Goal: Entertainment & Leisure: Consume media (video, audio)

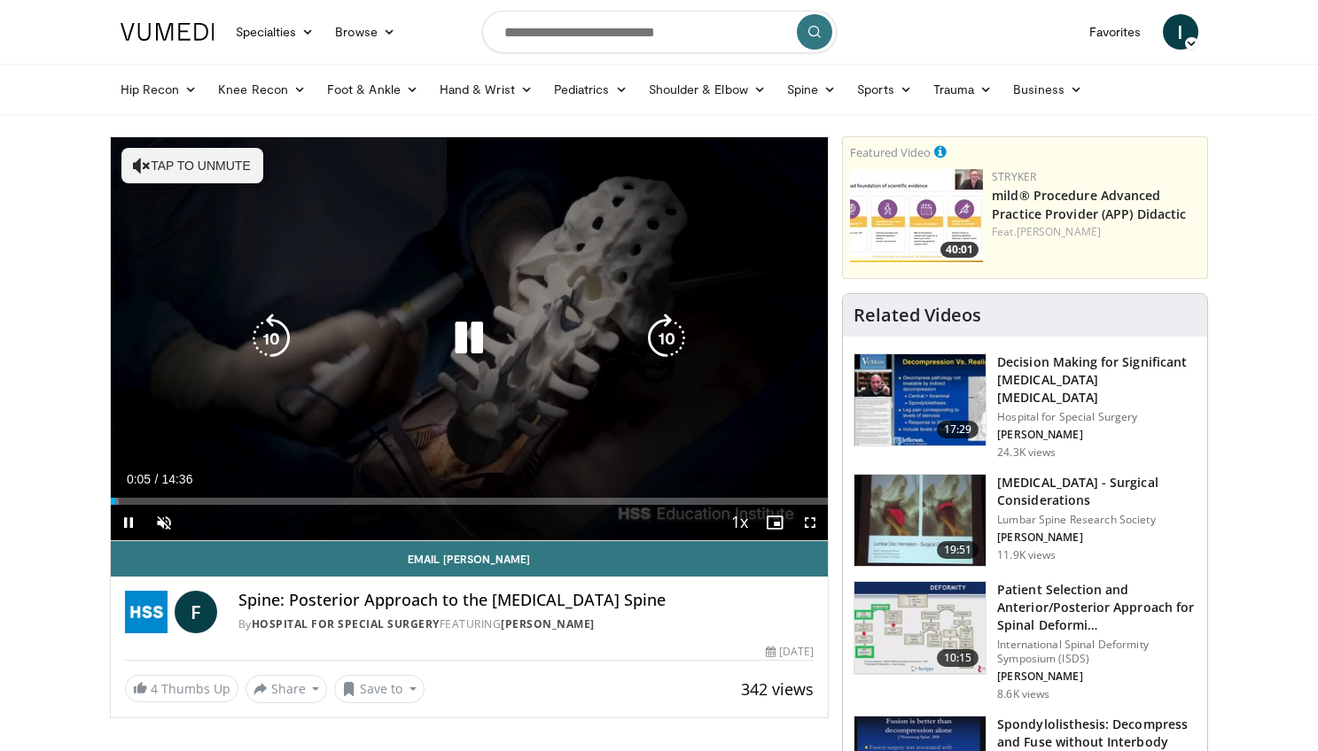
click at [206, 162] on button "Tap to unmute" at bounding box center [192, 165] width 142 height 35
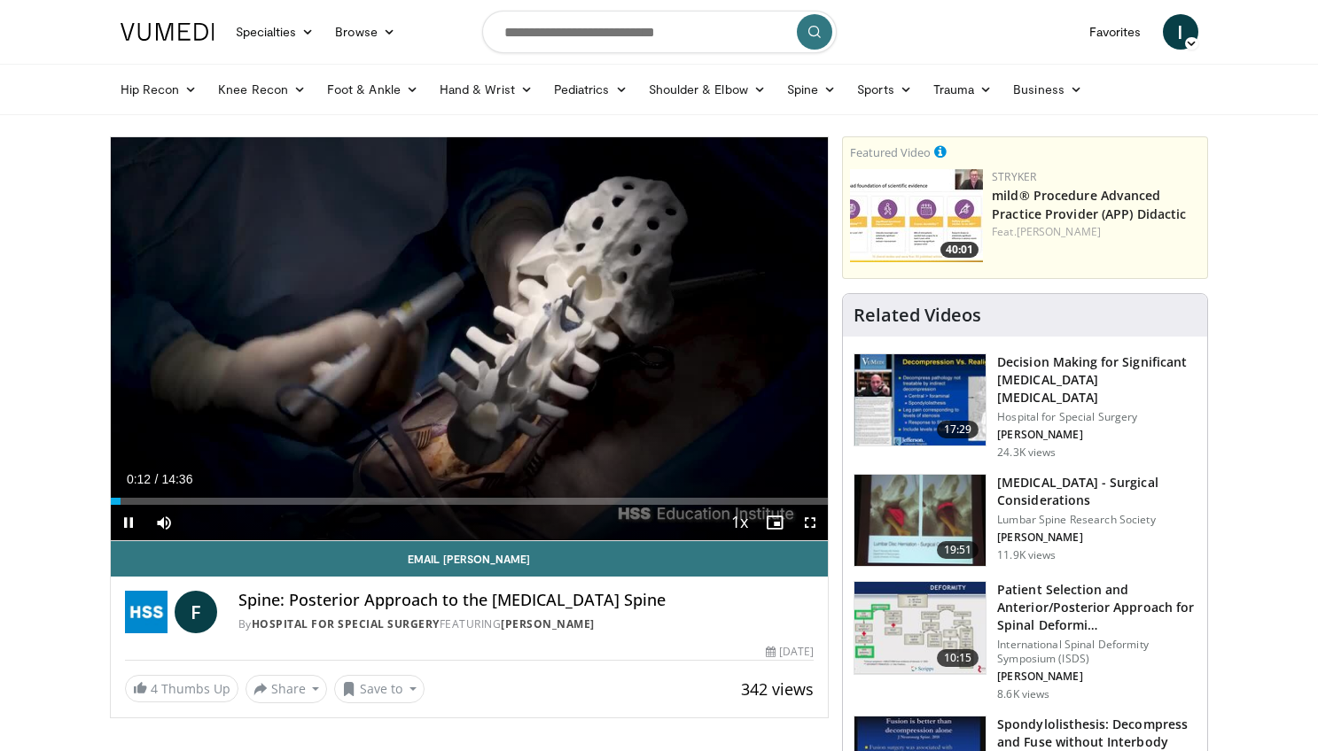
click at [807, 527] on span "Video Player" at bounding box center [809, 522] width 35 height 35
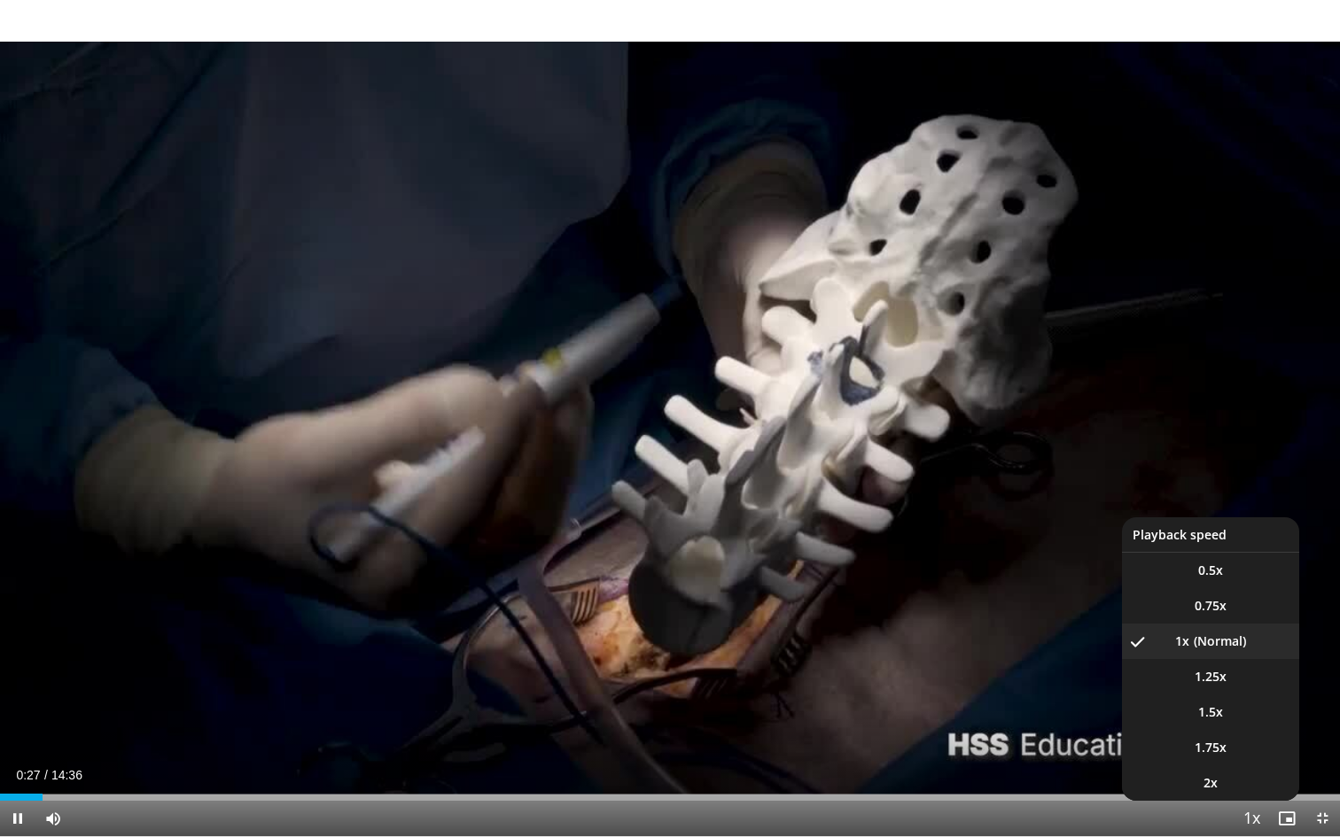
click at [1253, 751] on span "Video Player" at bounding box center [1251, 819] width 25 height 35
click at [1210, 720] on span "1.5x" at bounding box center [1210, 713] width 25 height 18
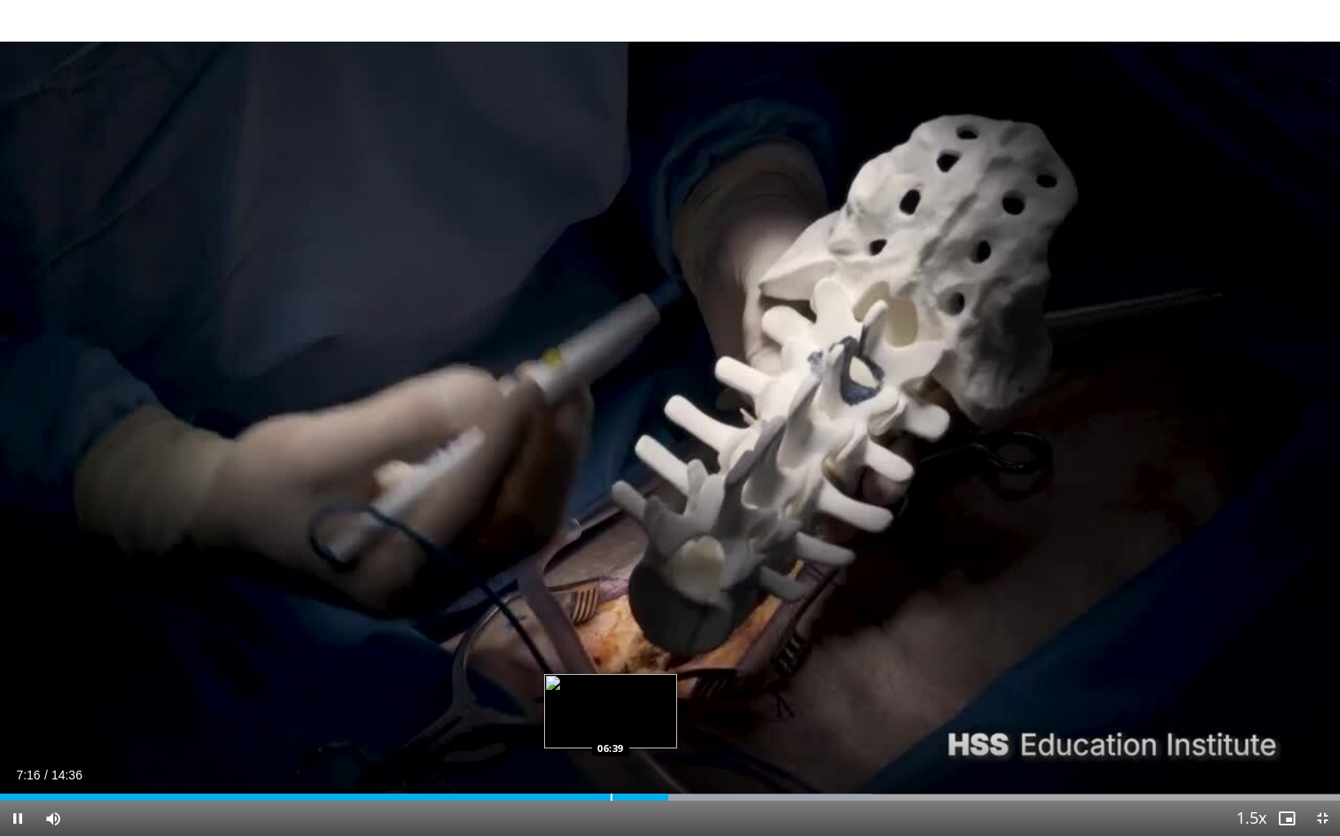
click at [611, 751] on div "Progress Bar" at bounding box center [612, 797] width 2 height 7
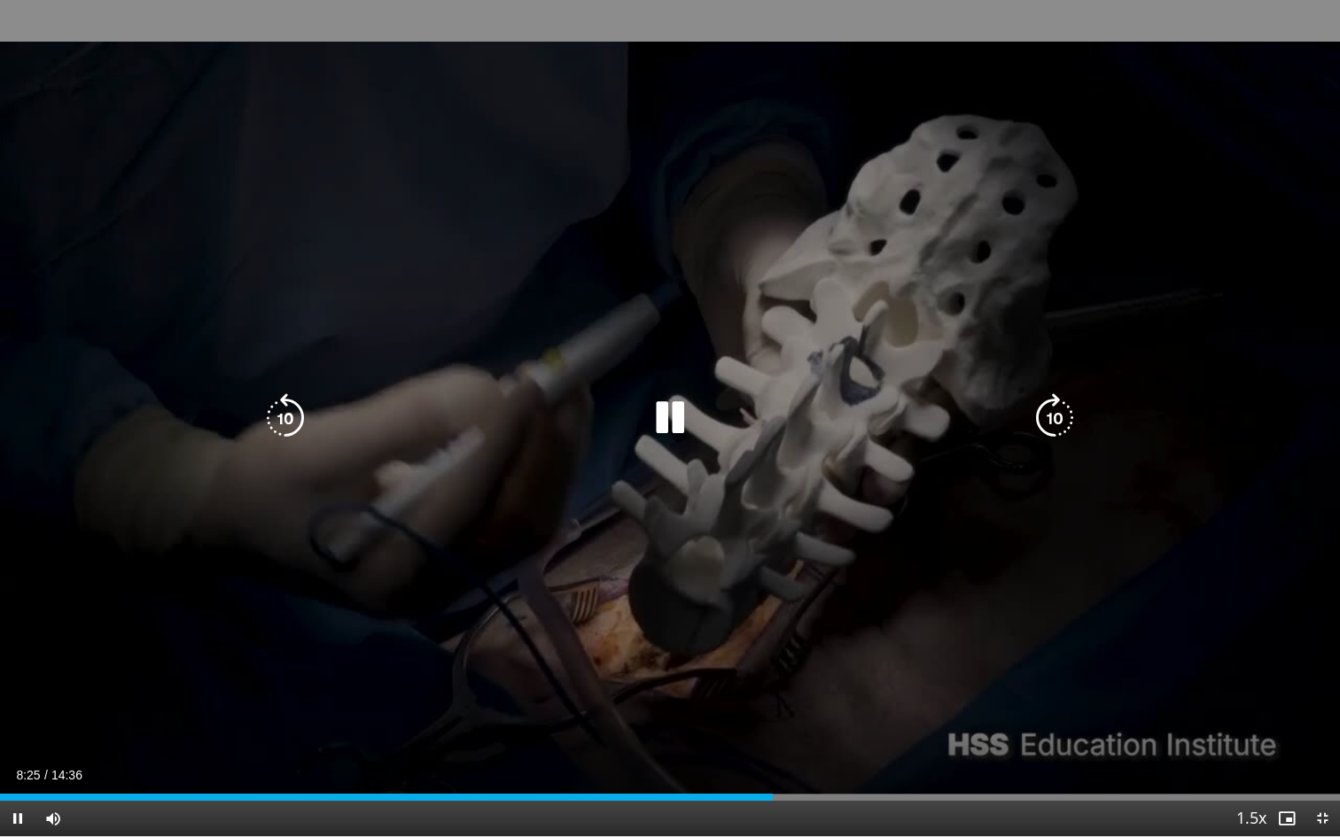
click at [682, 423] on icon "Video Player" at bounding box center [670, 418] width 50 height 50
